Goal: Task Accomplishment & Management: Use online tool/utility

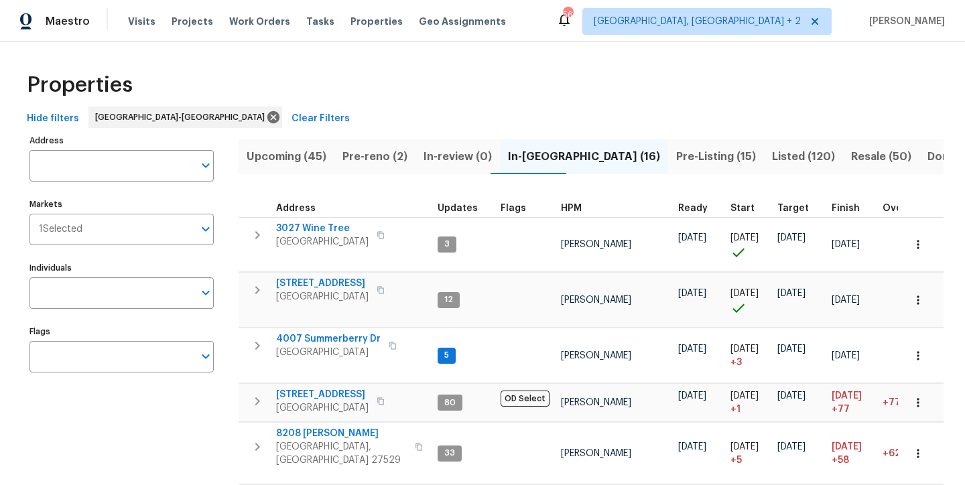
click at [274, 96] on div "Properties" at bounding box center [482, 85] width 922 height 43
click at [356, 156] on span "Pre-reno (2)" at bounding box center [374, 156] width 65 height 19
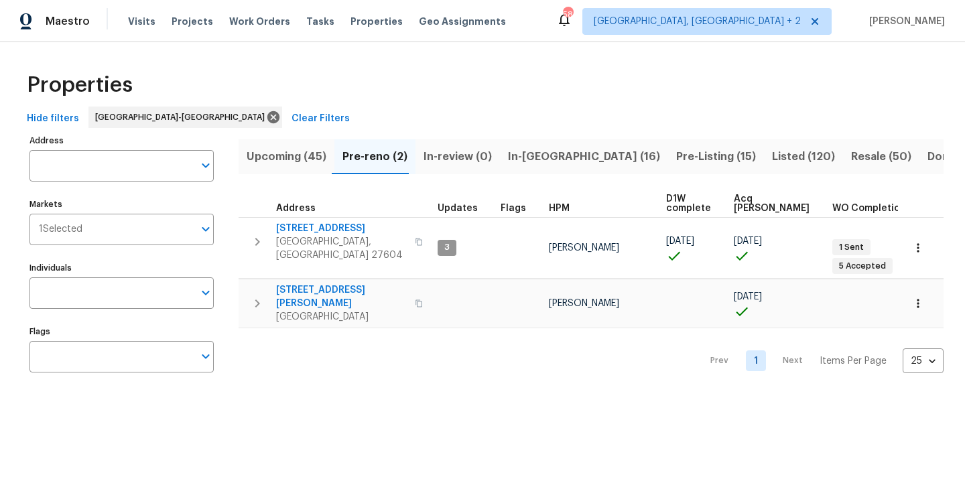
click at [288, 155] on span "Upcoming (45)" at bounding box center [286, 156] width 80 height 19
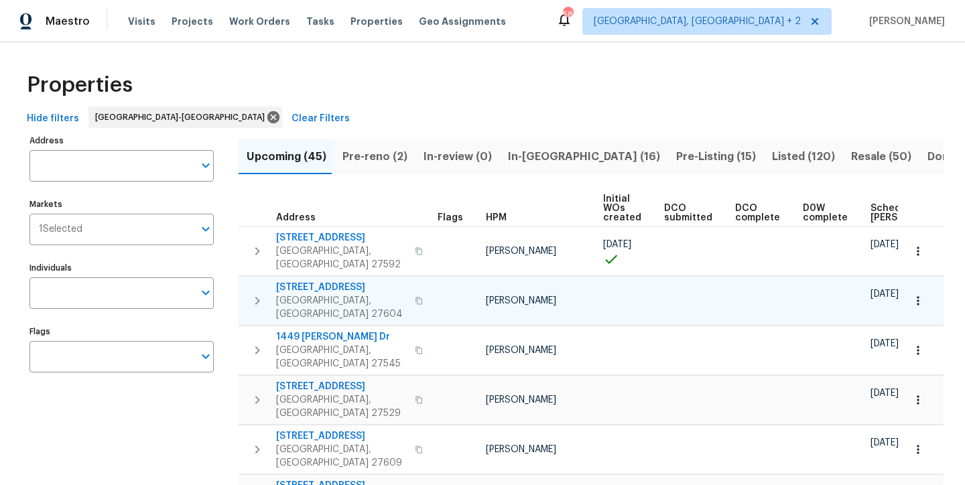
scroll to position [0, 157]
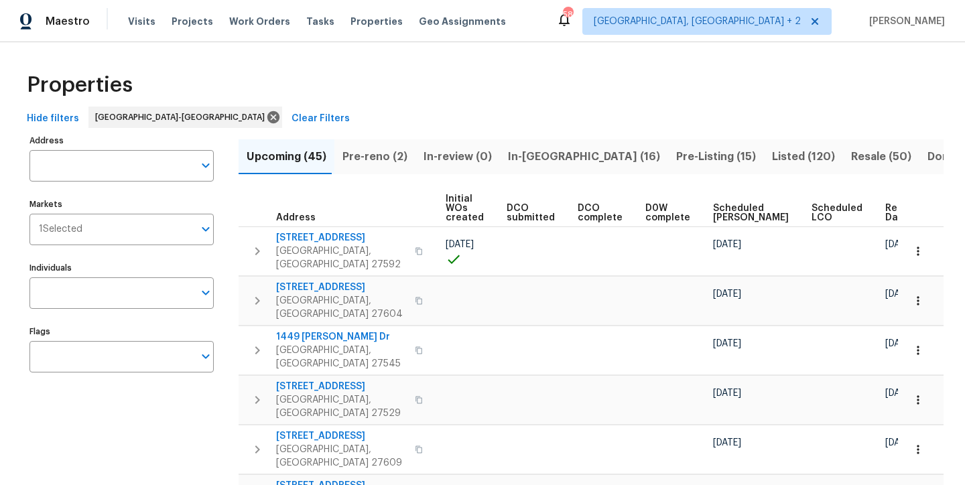
click at [885, 212] on span "Ready Date" at bounding box center [899, 213] width 29 height 19
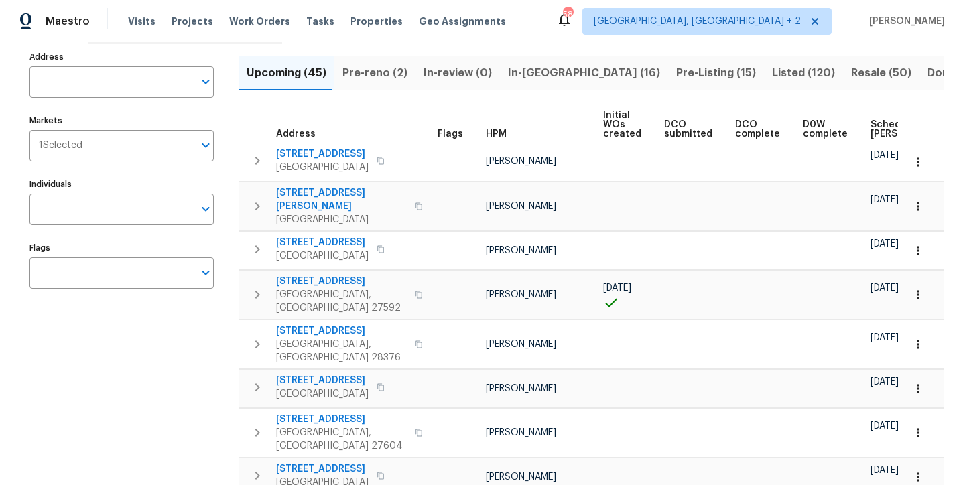
click at [622, 10] on div "Maestro Visits Projects Work Orders Tasks Properties Geo Assignments 58 Charles…" at bounding box center [482, 21] width 965 height 42
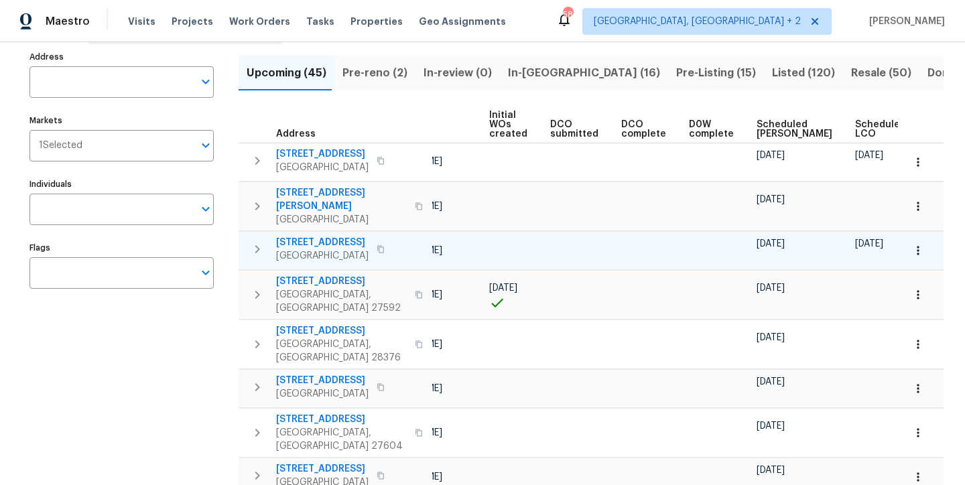
scroll to position [0, 173]
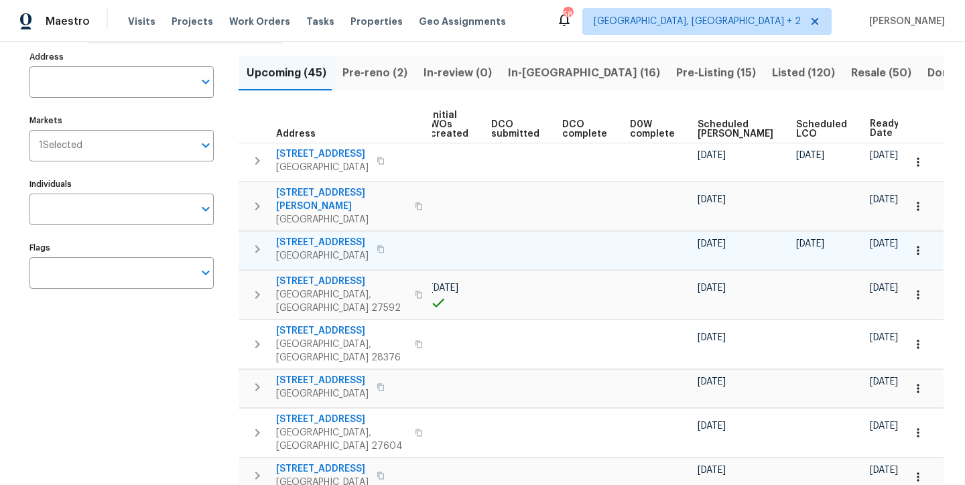
click at [911, 244] on icon "button" at bounding box center [917, 250] width 13 height 13
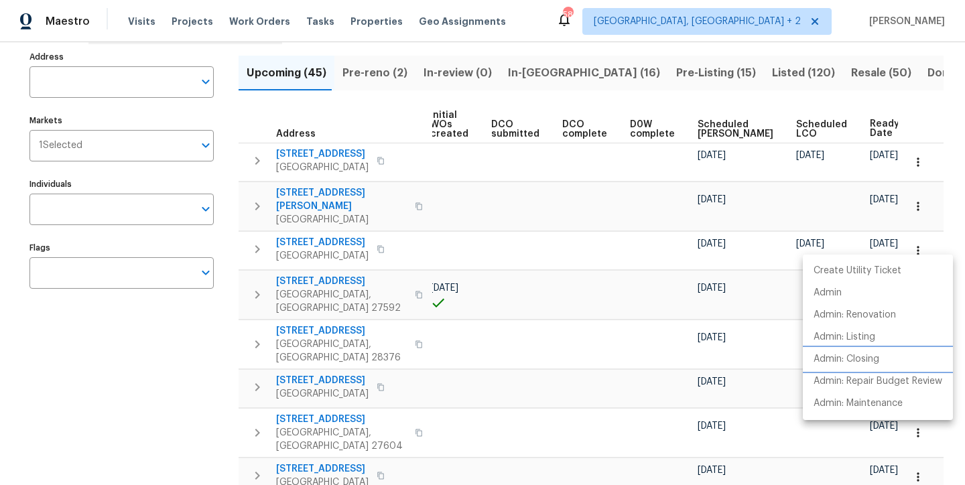
click at [874, 358] on p "Admin: Closing" at bounding box center [846, 359] width 66 height 14
click at [259, 198] on div at bounding box center [482, 242] width 965 height 485
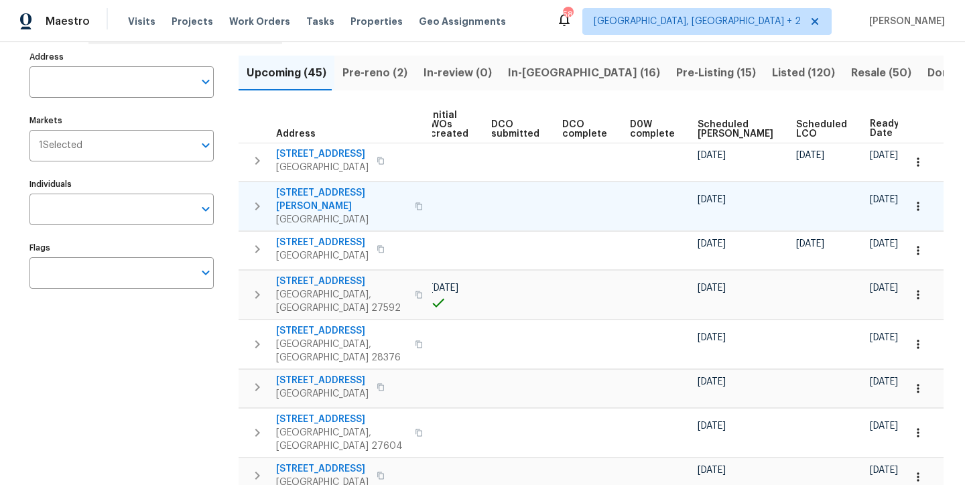
click at [911, 206] on icon "button" at bounding box center [917, 206] width 13 height 13
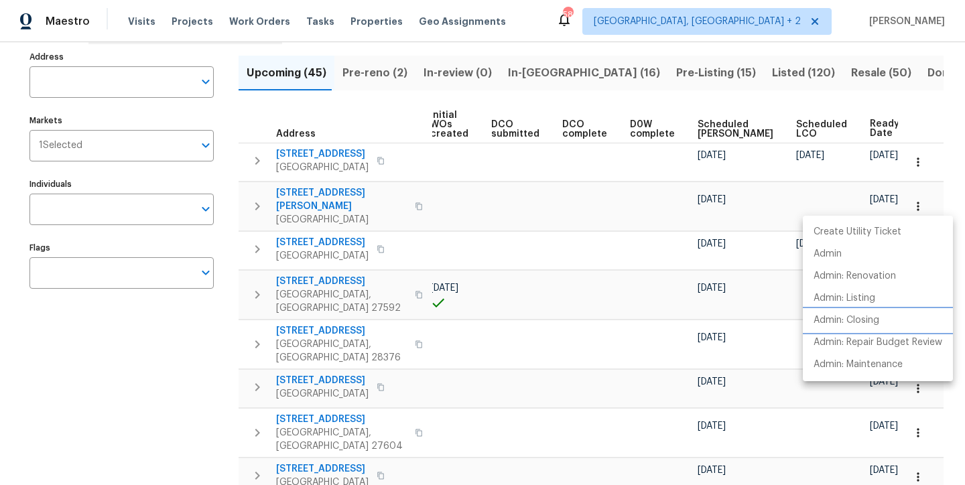
click at [855, 318] on p "Admin: Closing" at bounding box center [846, 320] width 66 height 14
click at [565, 23] on div at bounding box center [482, 242] width 965 height 485
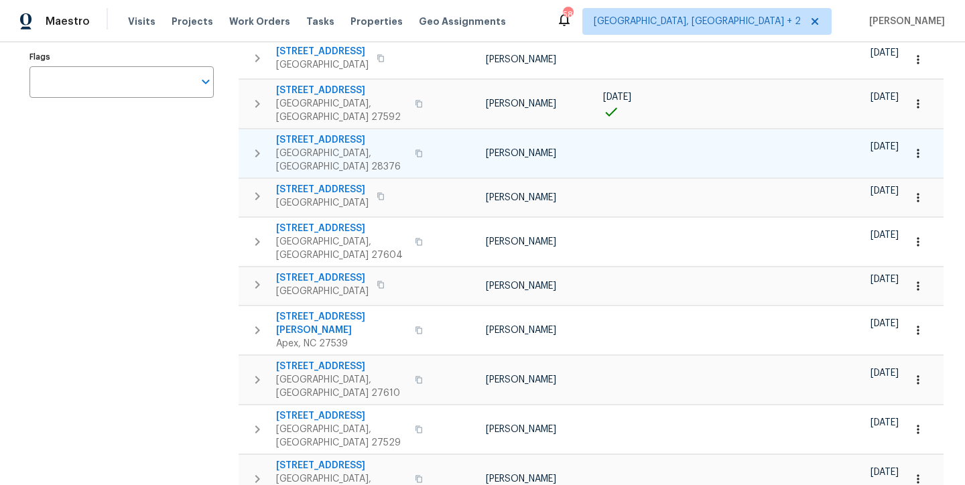
scroll to position [0, 0]
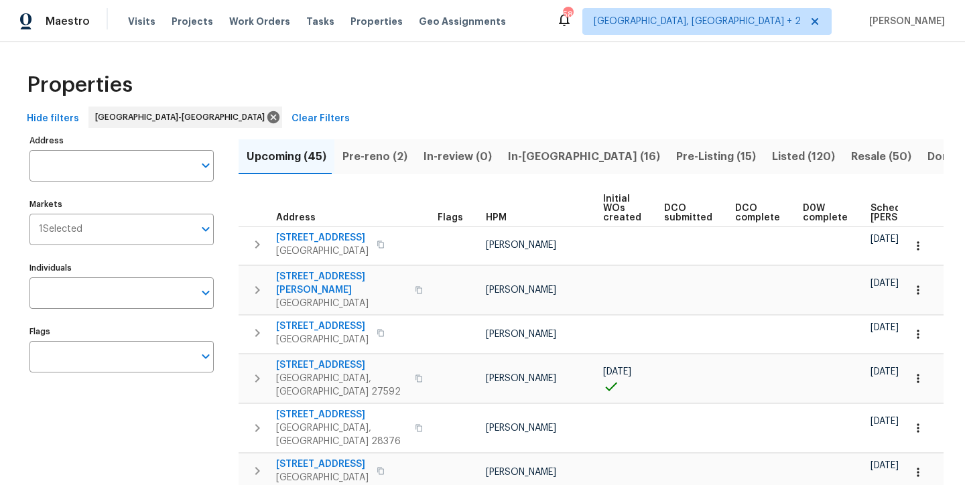
click at [398, 72] on div "Properties" at bounding box center [482, 85] width 922 height 43
click at [600, 19] on div "Maestro Visits Projects Work Orders Tasks Properties Geo Assignments 58 Charles…" at bounding box center [482, 21] width 965 height 42
click at [577, 24] on div "Maestro Visits Projects Work Orders Tasks Properties Geo Assignments 58 Charles…" at bounding box center [482, 21] width 965 height 42
click at [570, 96] on div "Properties" at bounding box center [482, 85] width 922 height 43
click at [618, 32] on div "Maestro Visits Projects Work Orders Tasks Properties Geo Assignments 58 Charles…" at bounding box center [482, 21] width 965 height 42
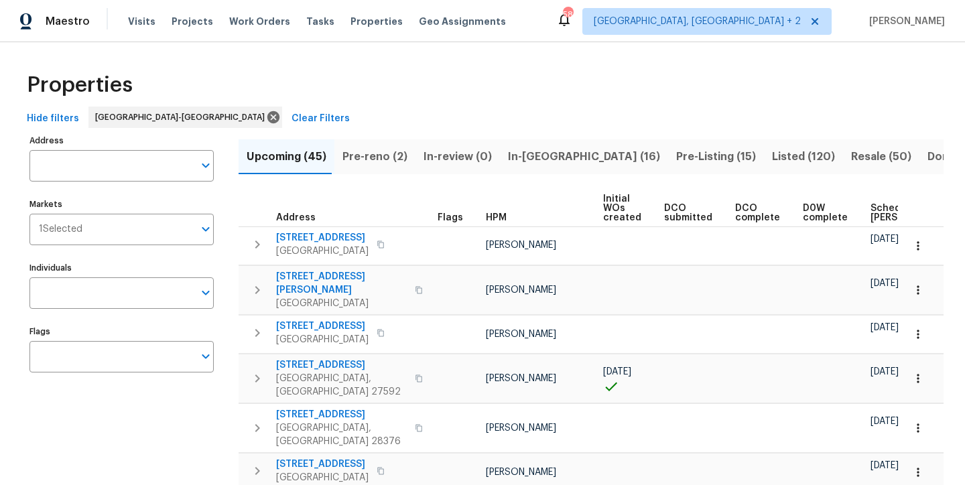
click at [587, 94] on div "Properties" at bounding box center [482, 85] width 922 height 43
click at [597, 29] on div "Maestro Visits Projects Work Orders Tasks Properties Geo Assignments 58 Charles…" at bounding box center [482, 21] width 965 height 42
click at [579, 23] on div "Maestro Visits Projects Work Orders Tasks Properties Geo Assignments 58 Charles…" at bounding box center [482, 21] width 965 height 42
click at [594, 26] on div "Maestro Visits Projects Work Orders Tasks Properties Geo Assignments 56 Charles…" at bounding box center [482, 21] width 965 height 42
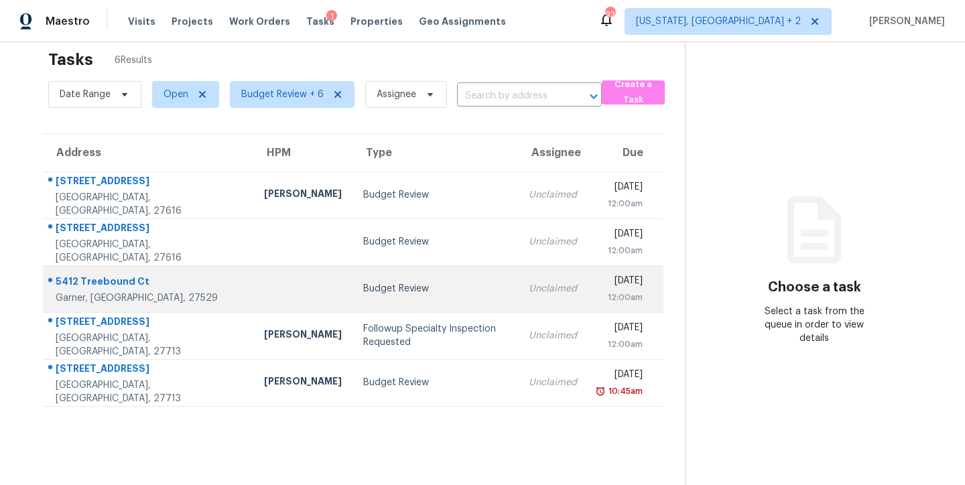
scroll to position [52, 0]
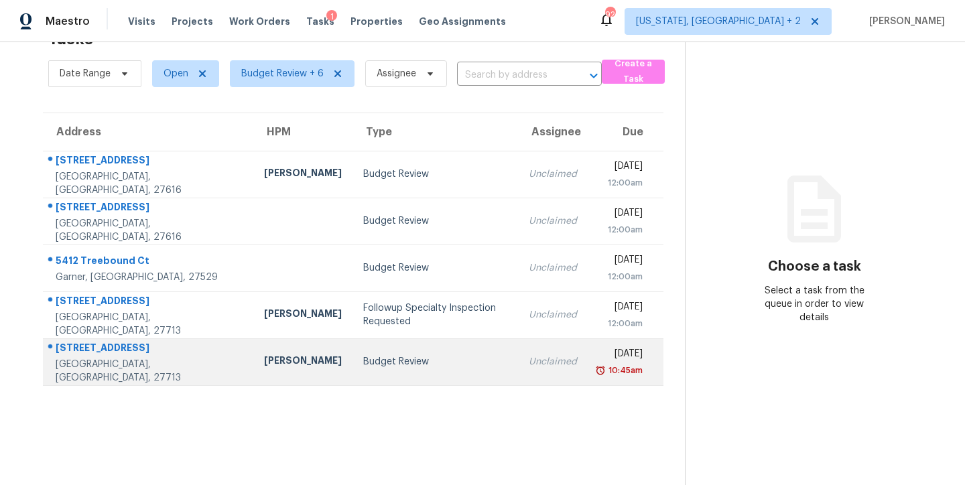
click at [352, 359] on td "Budget Review" at bounding box center [434, 361] width 165 height 47
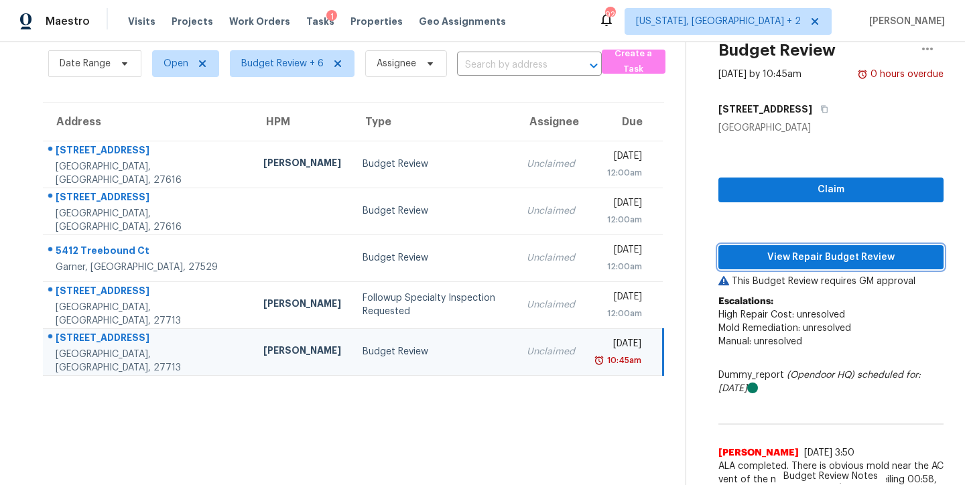
click at [795, 259] on span "View Repair Budget Review" at bounding box center [831, 257] width 204 height 17
